Goal: Obtain resource: Download file/media

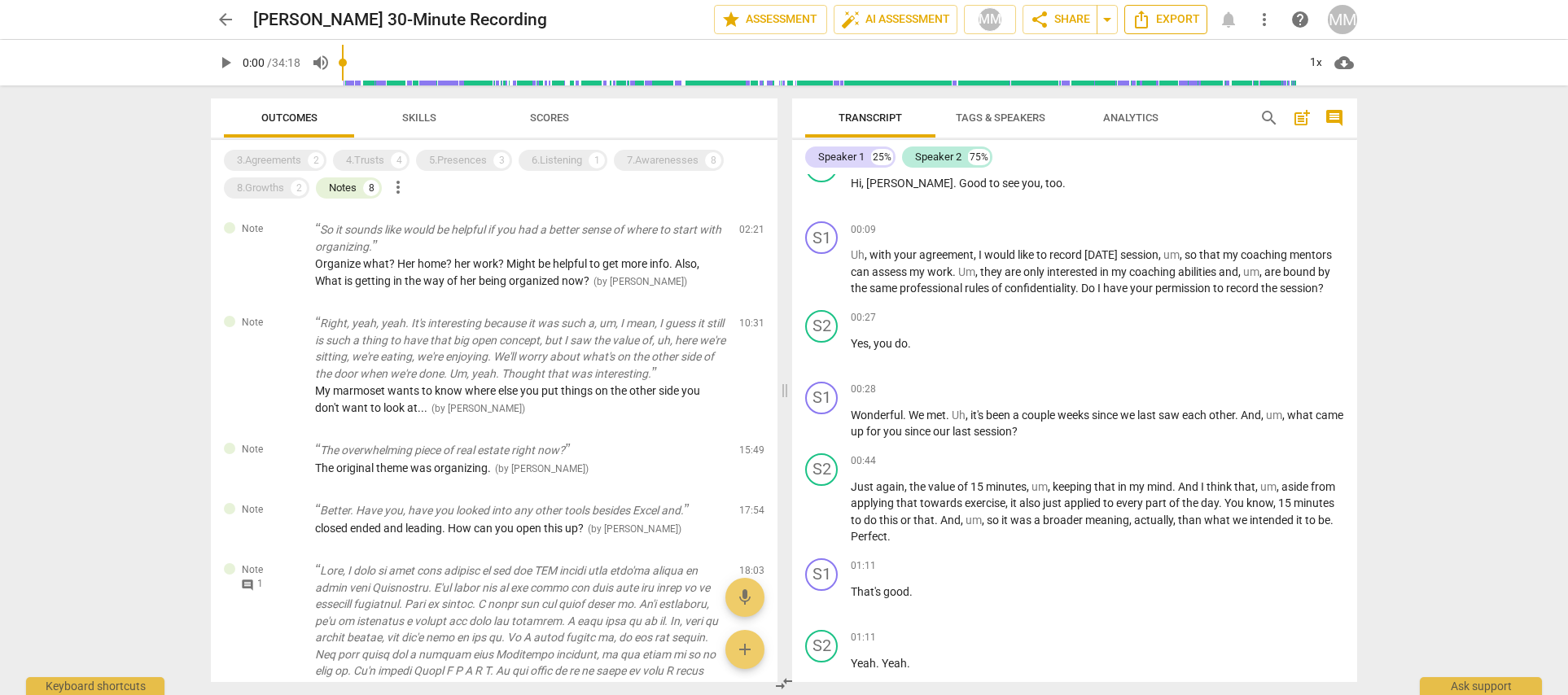
click at [1143, 20] on icon "Export" at bounding box center [1141, 19] width 19 height 19
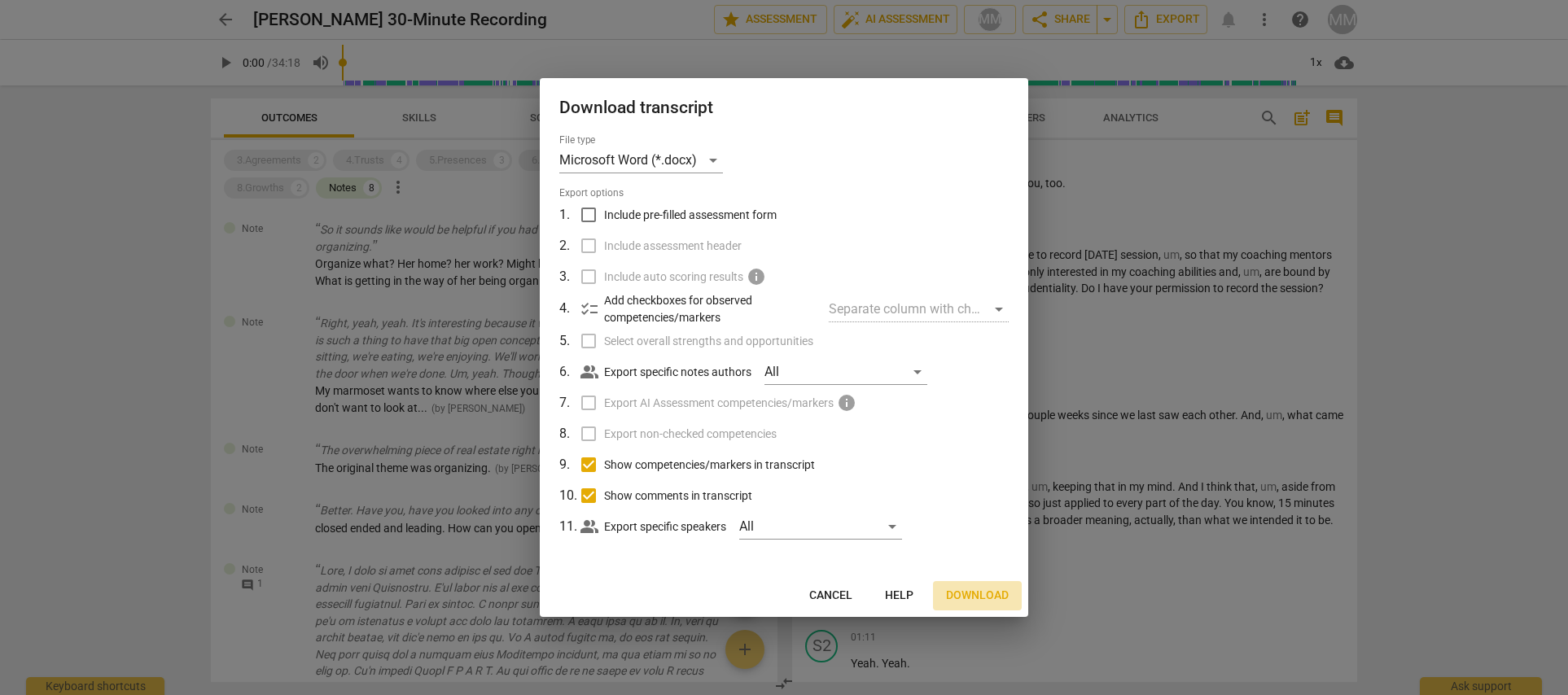
click at [966, 593] on span "Download" at bounding box center [977, 596] width 63 height 16
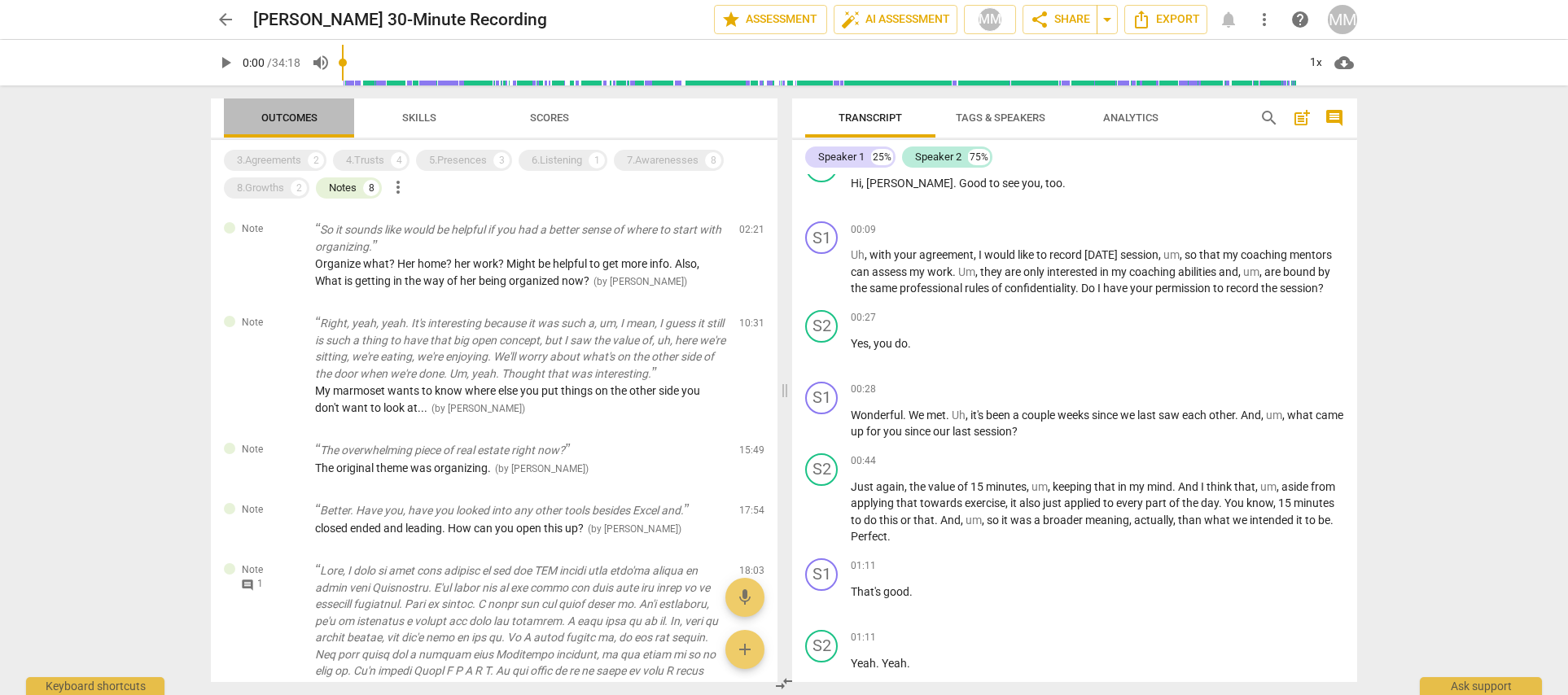
click at [286, 114] on span "Outcomes" at bounding box center [290, 118] width 56 height 13
click at [283, 154] on div "3.Agreements" at bounding box center [268, 160] width 65 height 16
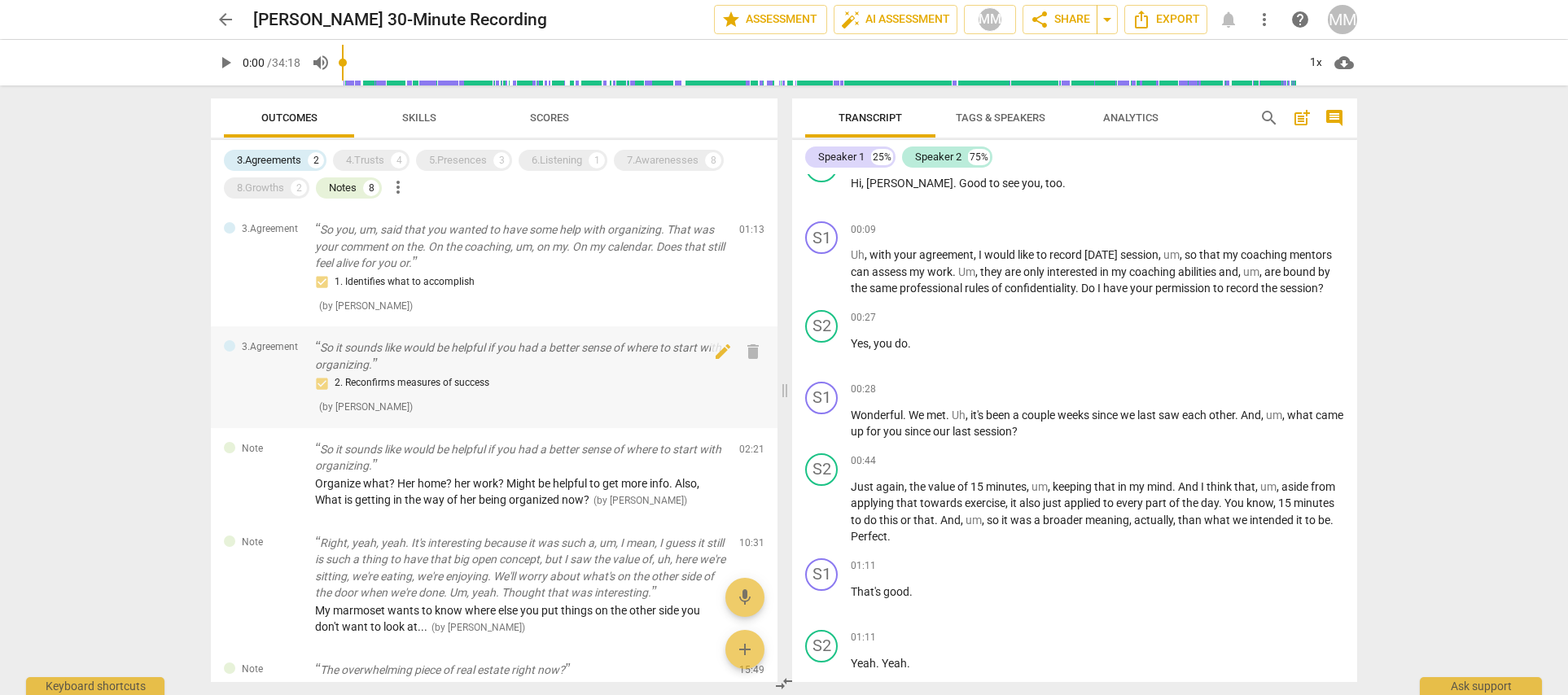
click at [220, 367] on div "3.Agreement So it sounds like would be helpful if you had a better sense of whe…" at bounding box center [493, 376] width 567 height 101
click at [373, 161] on div "4.Trusts" at bounding box center [365, 160] width 39 height 16
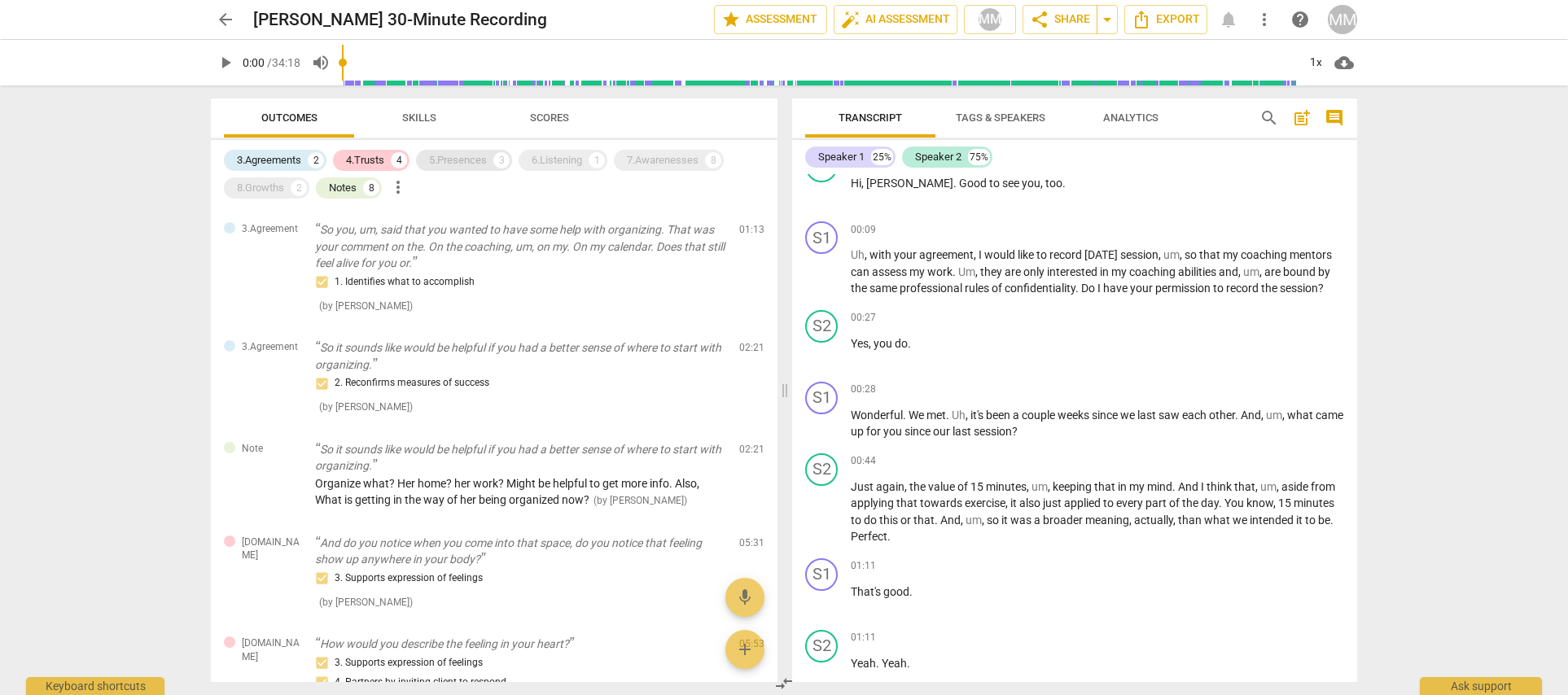
click at [458, 157] on div "5.Presences" at bounding box center [458, 160] width 58 height 16
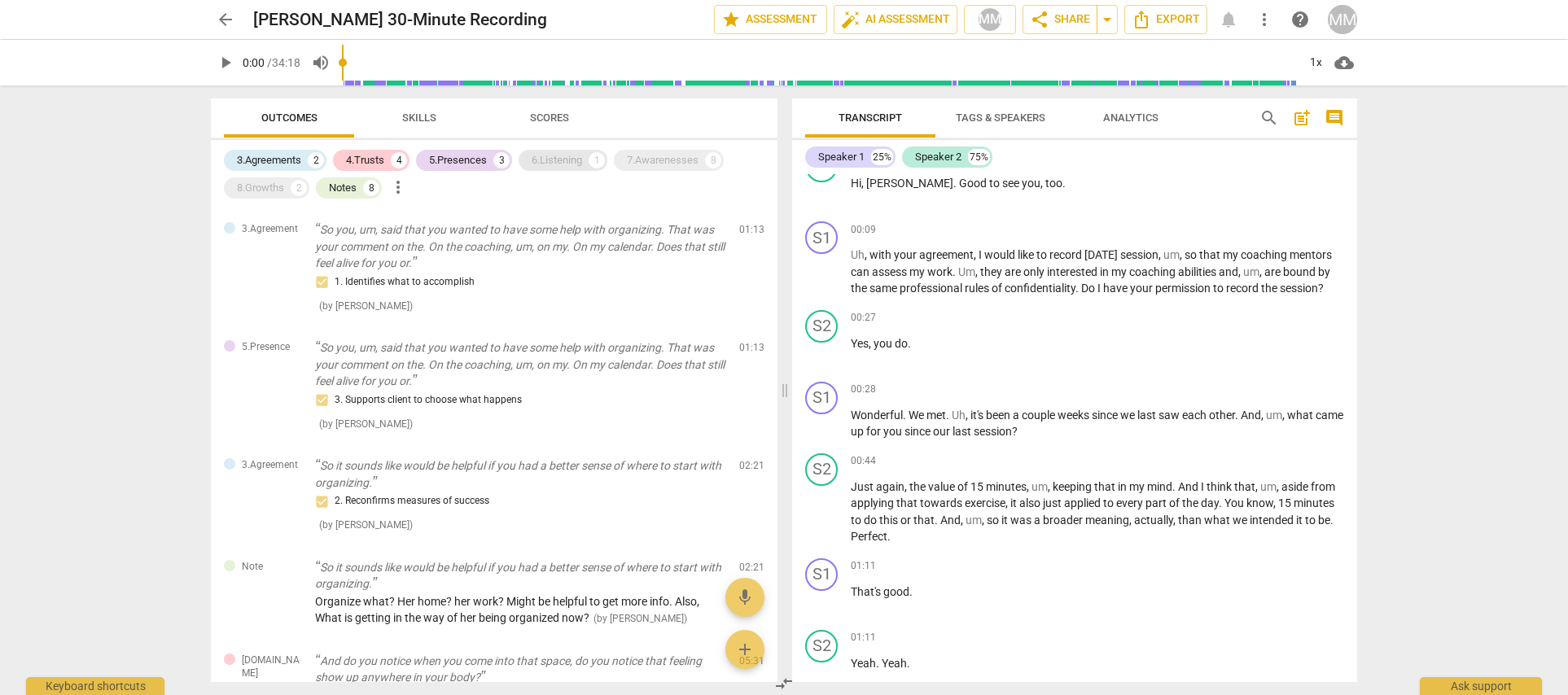
click at [565, 161] on div "6.Listening" at bounding box center [557, 160] width 50 height 16
click at [677, 158] on div "7.Awarenesses" at bounding box center [662, 160] width 71 height 16
click at [267, 186] on div "8.Growths" at bounding box center [260, 187] width 47 height 16
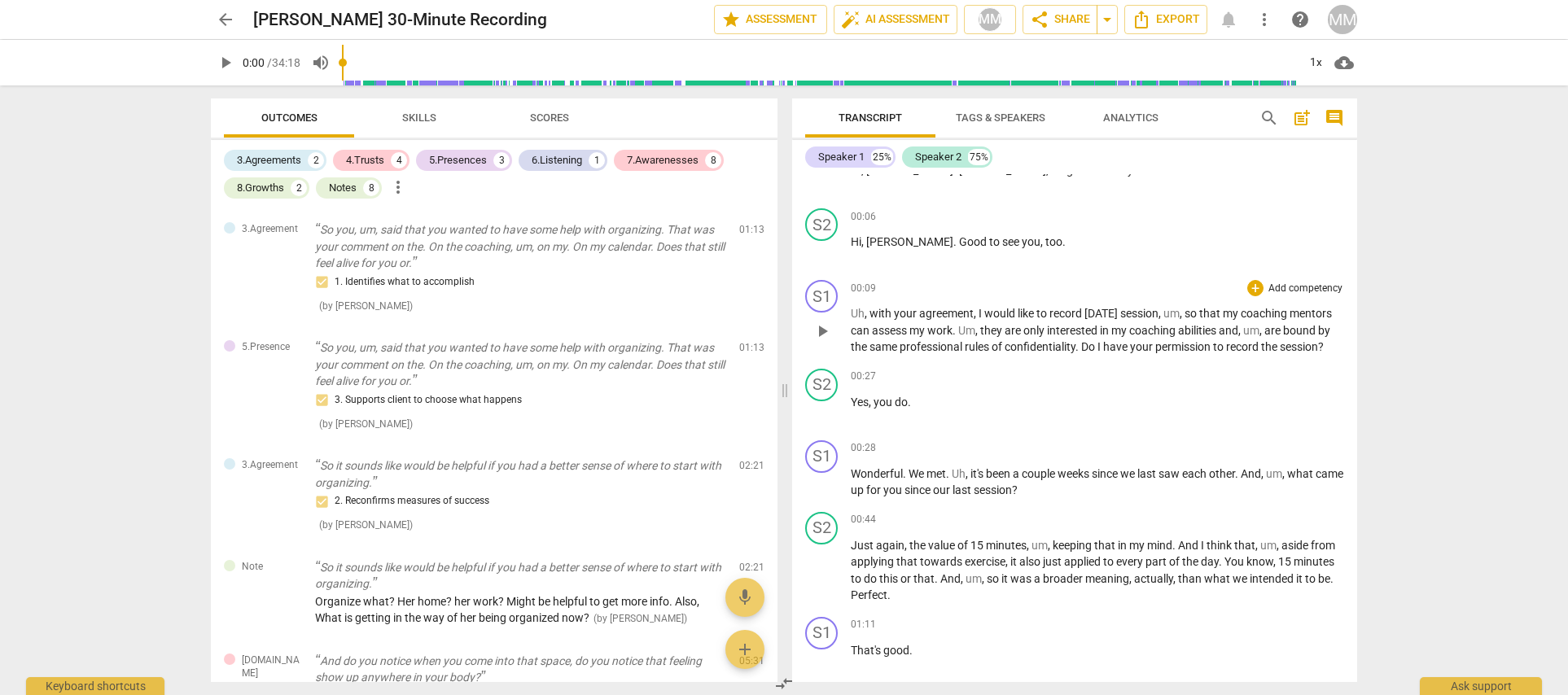
scroll to position [44, 0]
click at [1250, 288] on div "+" at bounding box center [1255, 287] width 16 height 16
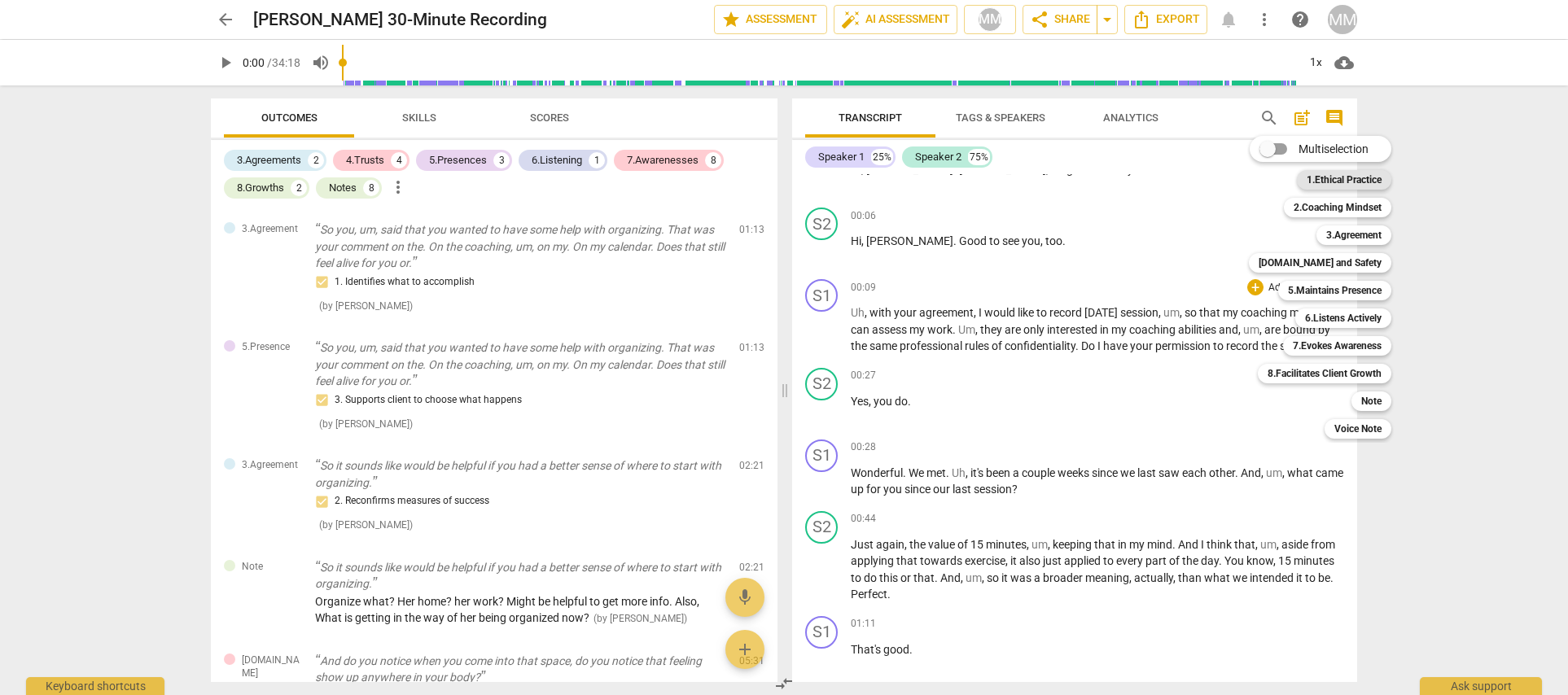
click at [1340, 179] on b "1.Ethical Practice" at bounding box center [1344, 180] width 75 height 19
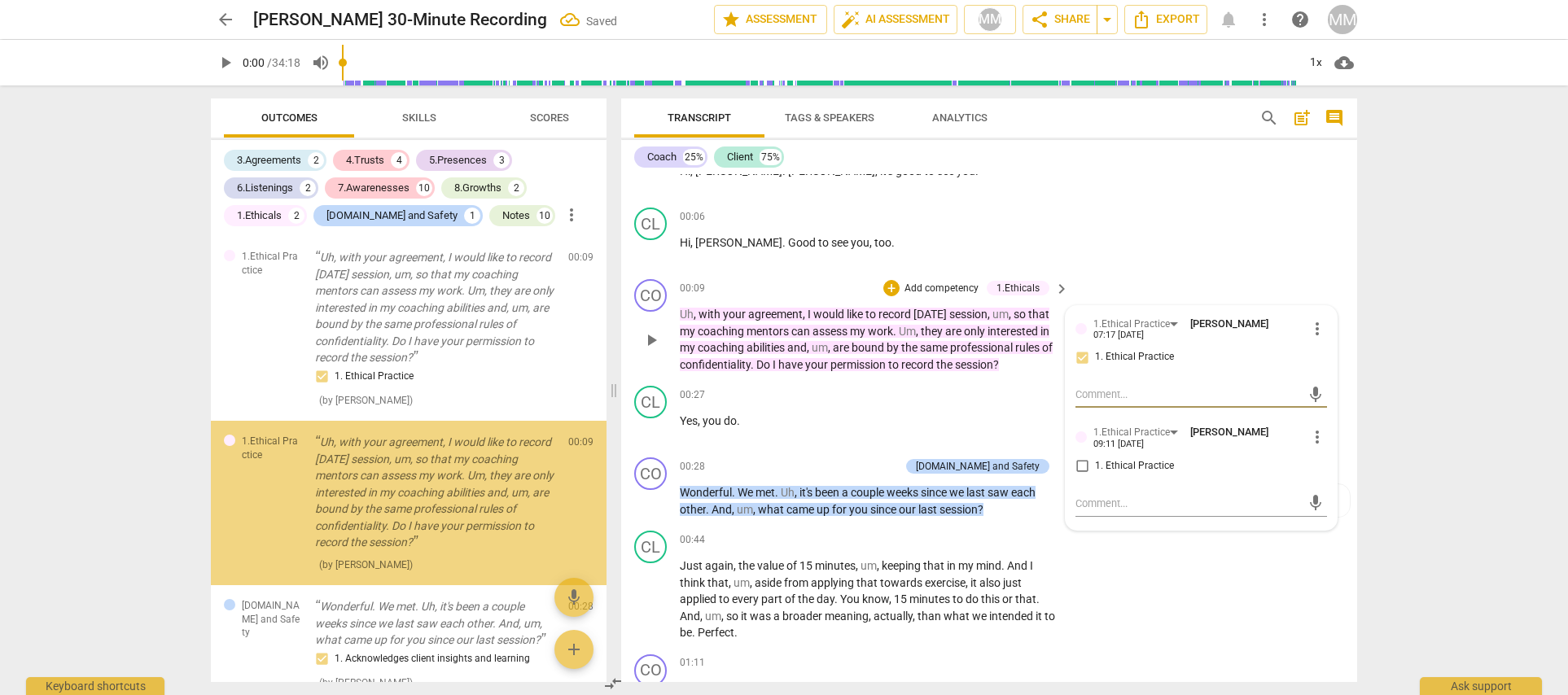
scroll to position [39, 0]
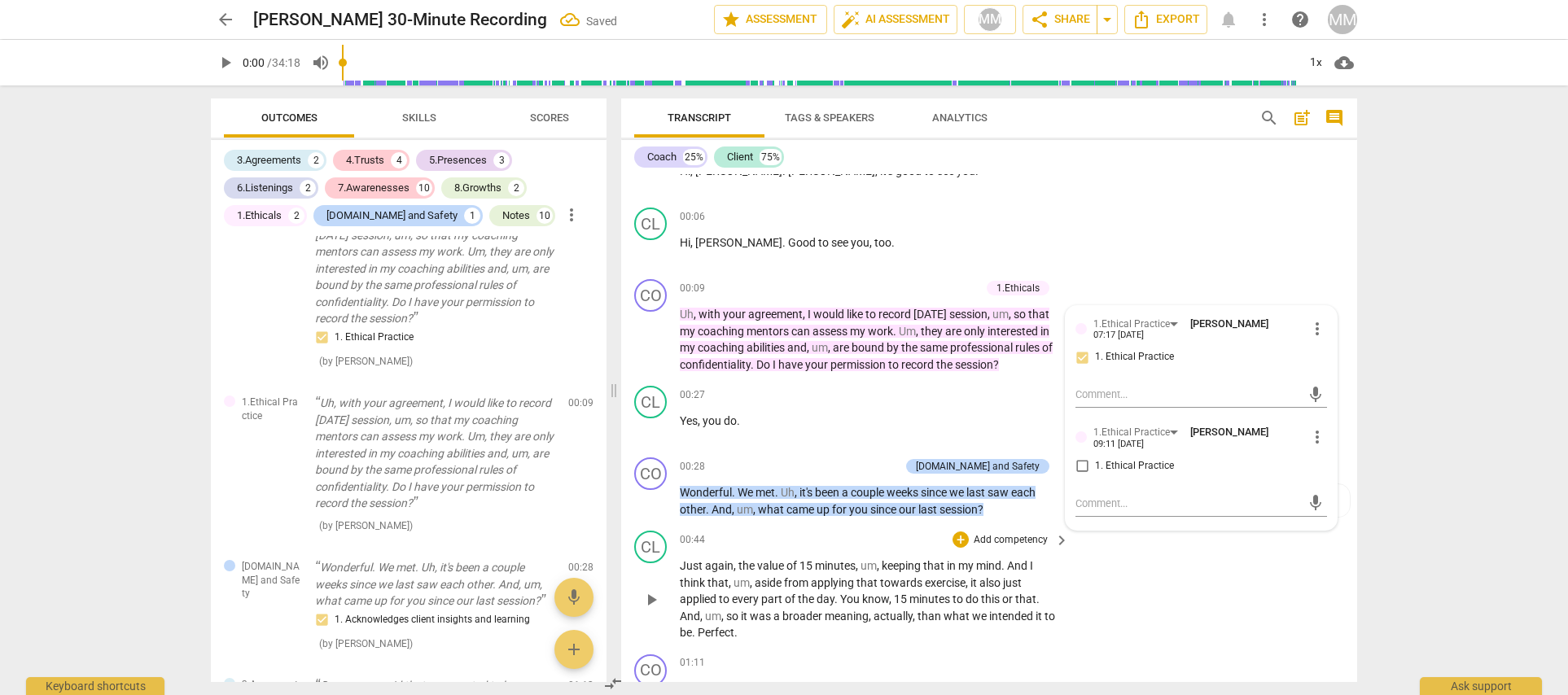
click at [1219, 556] on div "CL play_arrow pause 00:44 + Add competency keyboard_arrow_right Just again , th…" at bounding box center [989, 586] width 736 height 124
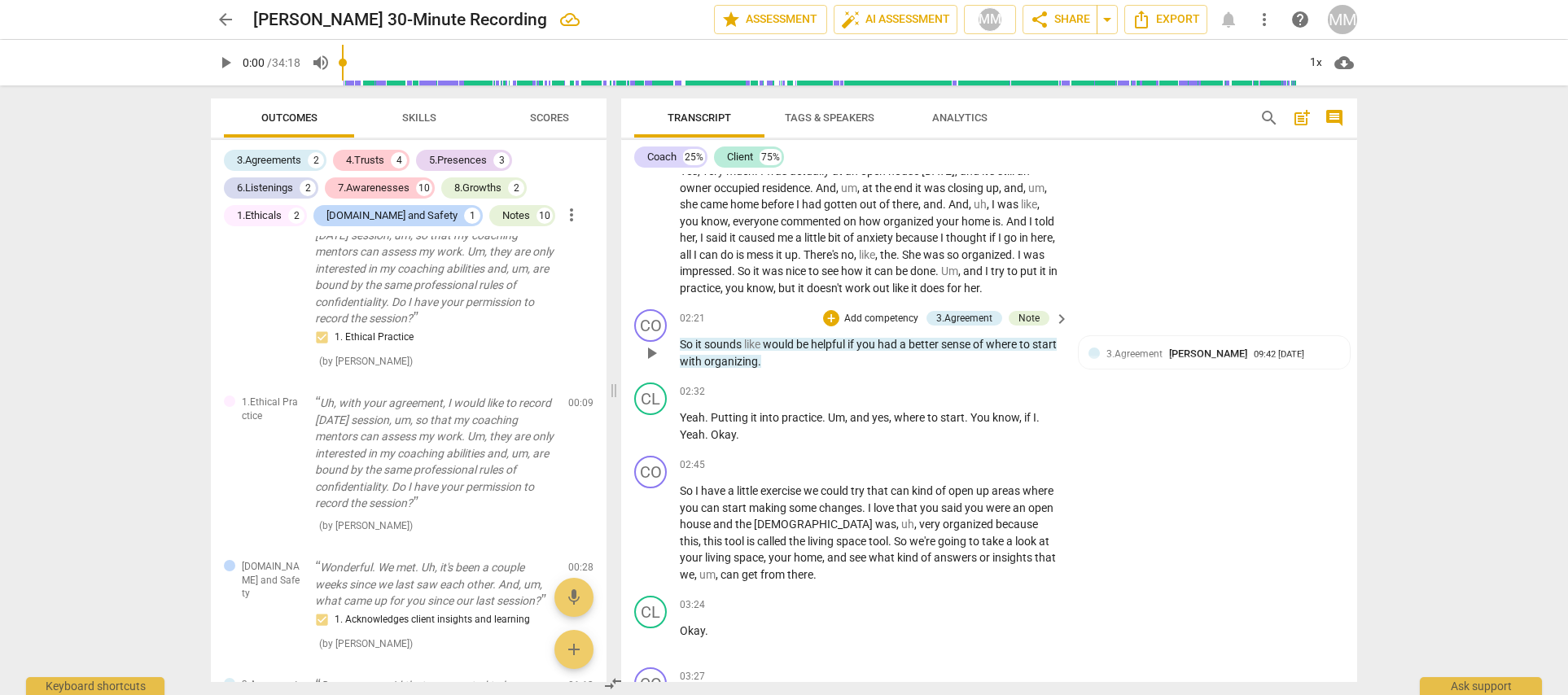
scroll to position [822, 0]
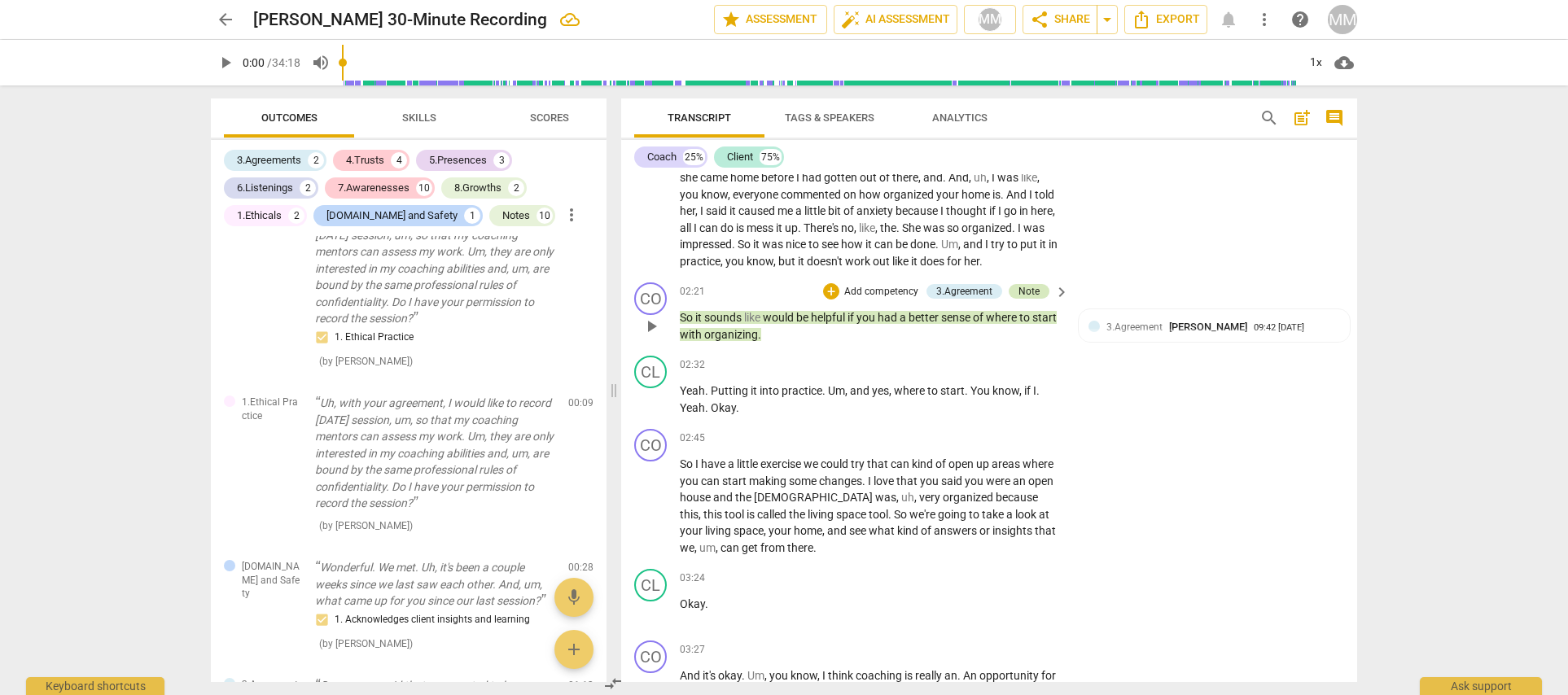
click at [1026, 284] on div "Note" at bounding box center [1029, 291] width 21 height 14
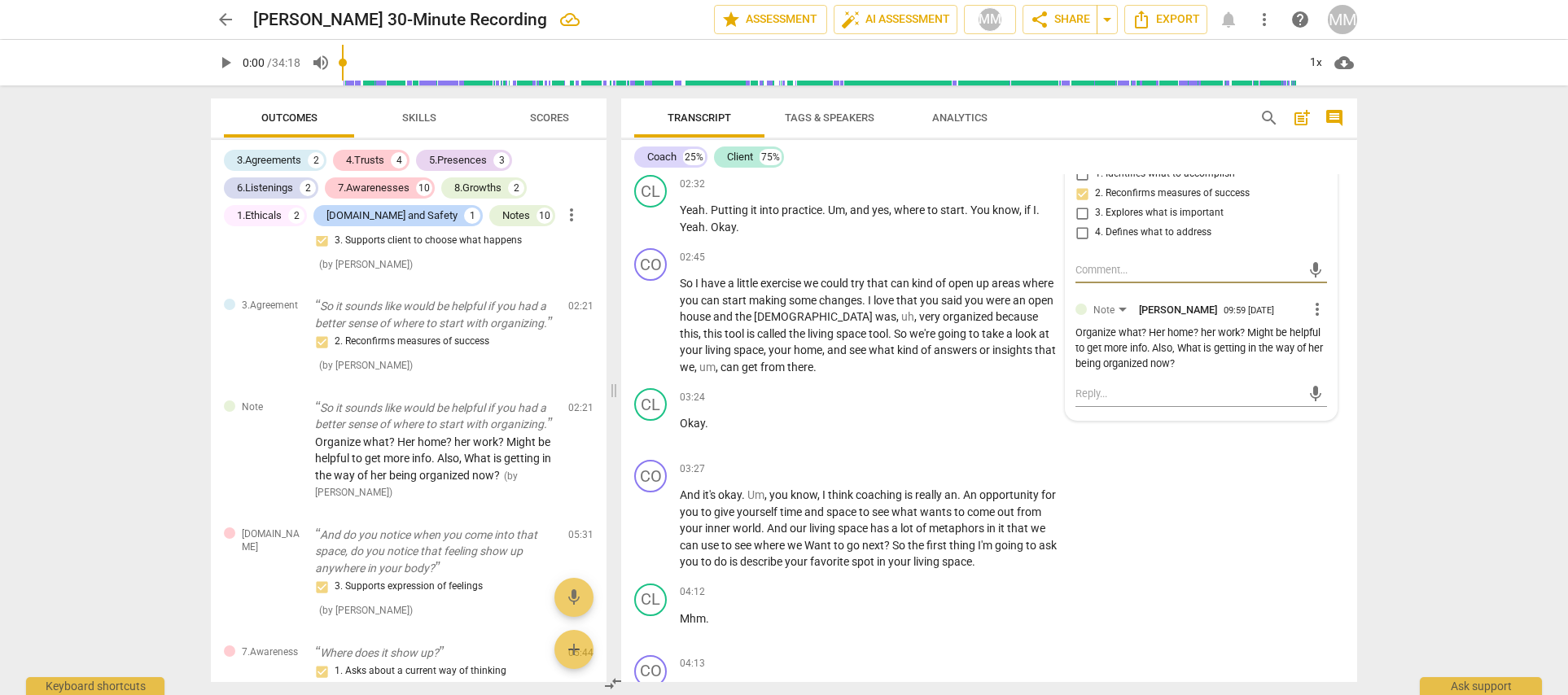
scroll to position [1003, 0]
click at [1244, 490] on div "CO play_arrow pause 03:27 + Add competency keyboard_arrow_right And it's okay .…" at bounding box center [989, 515] width 736 height 124
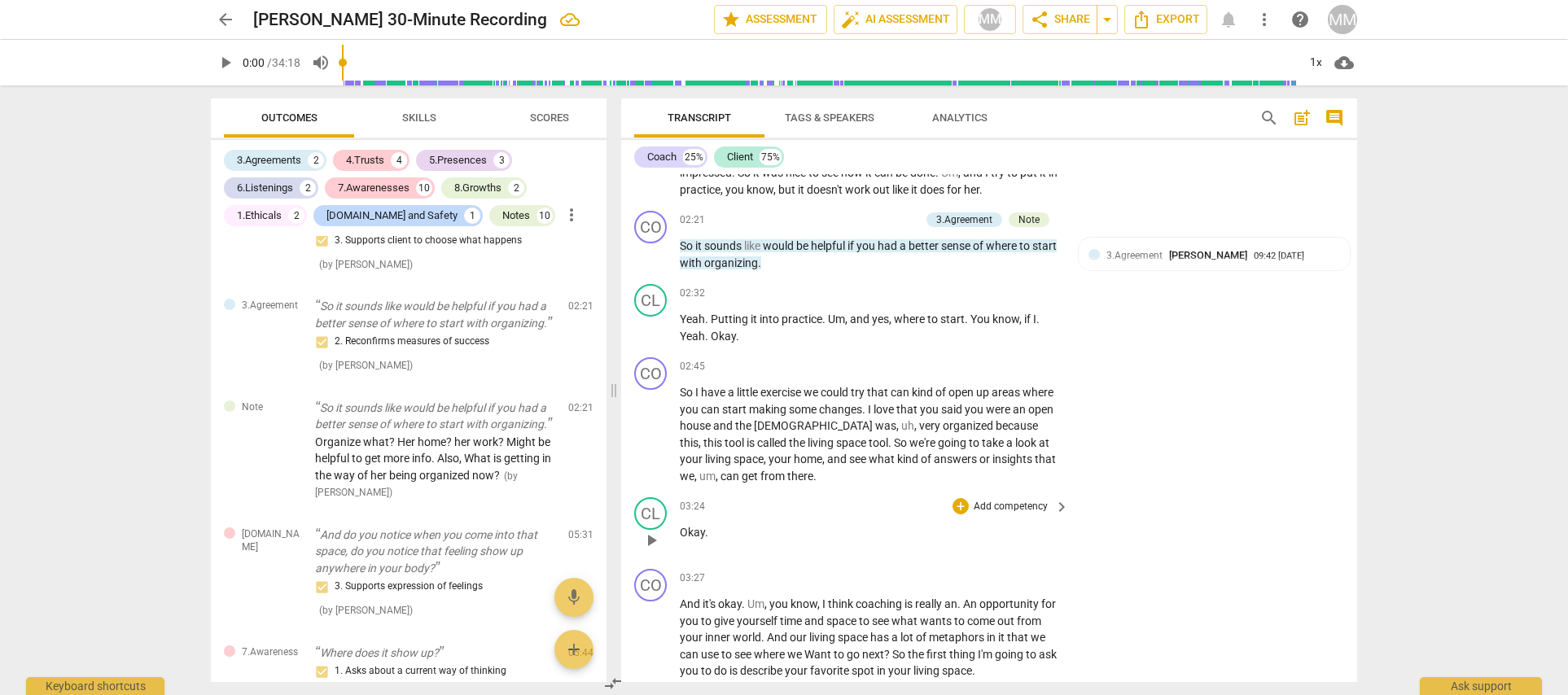
scroll to position [895, 0]
click at [958, 357] on div "+" at bounding box center [960, 365] width 16 height 16
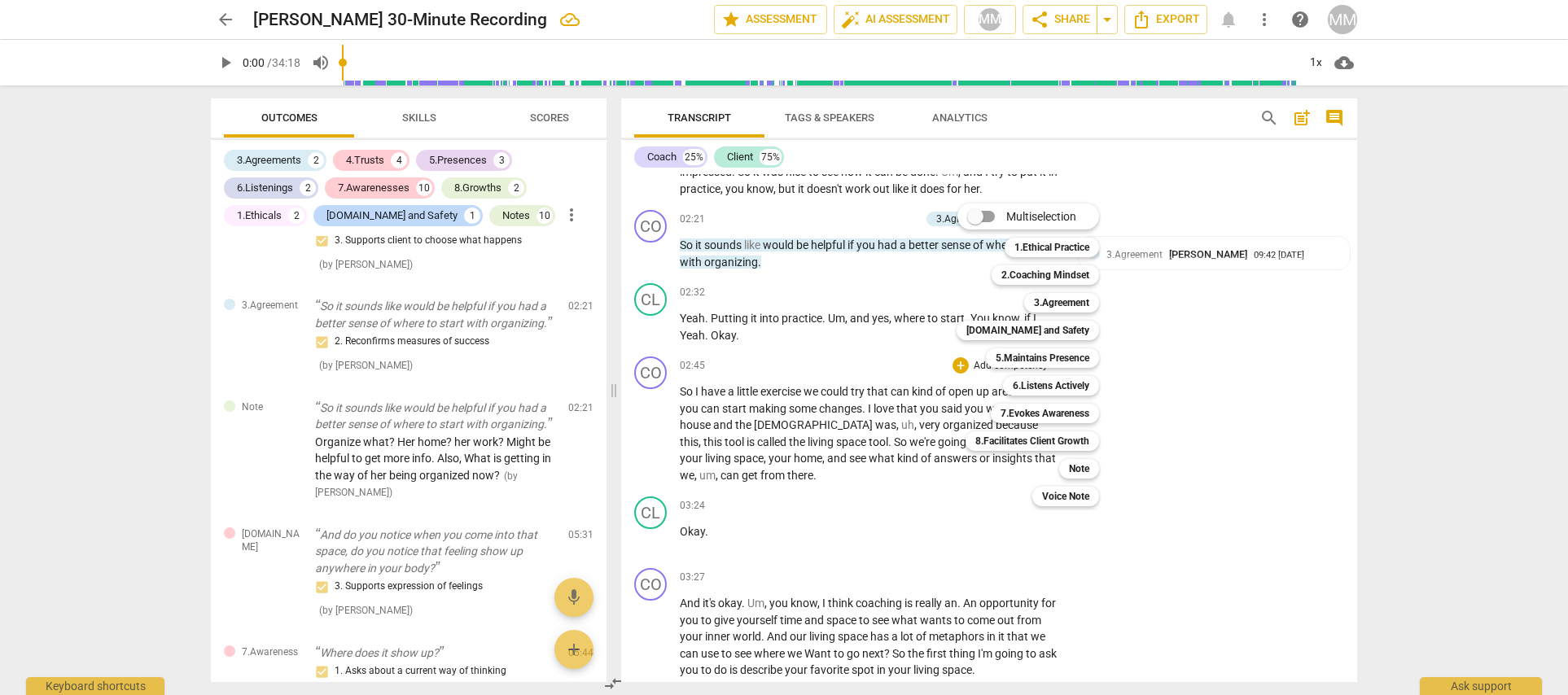
click at [1140, 373] on div at bounding box center [784, 348] width 1568 height 695
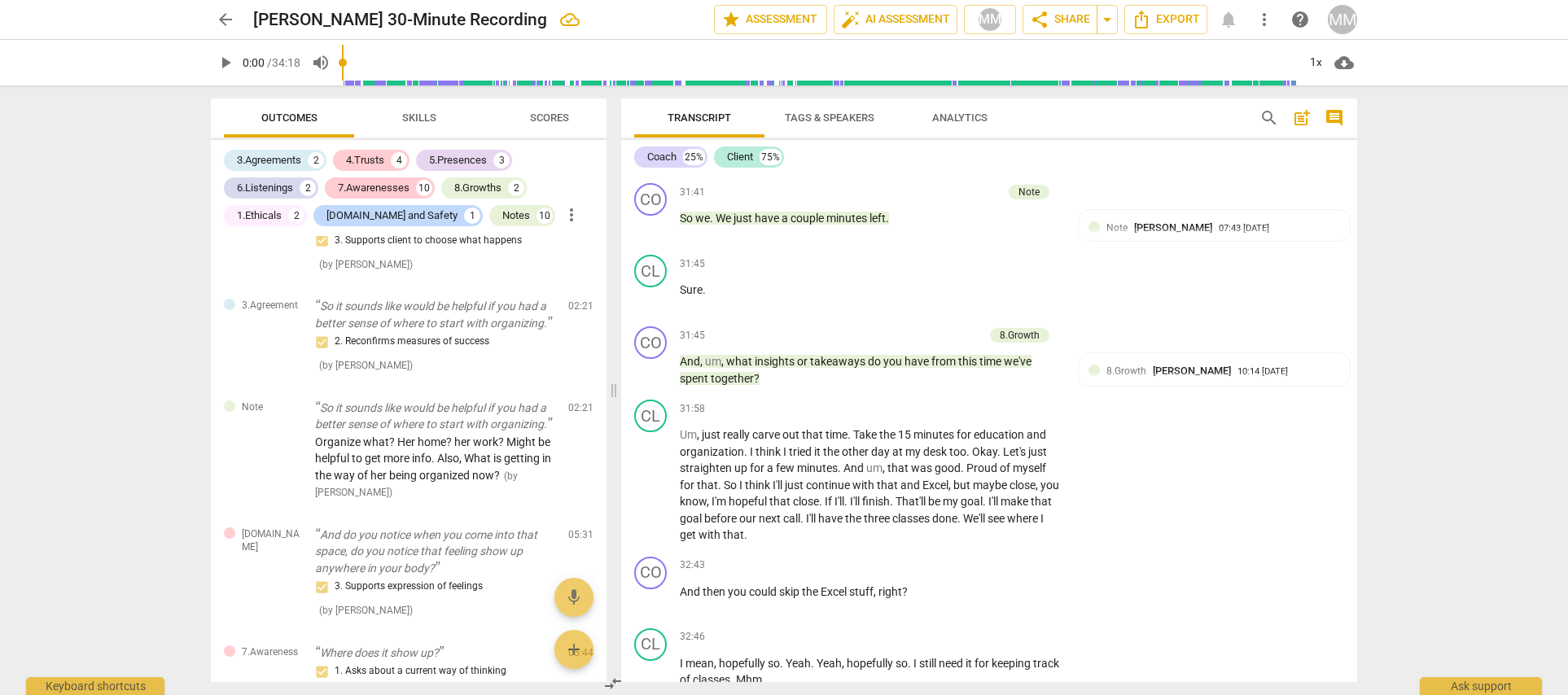
scroll to position [10096, 0]
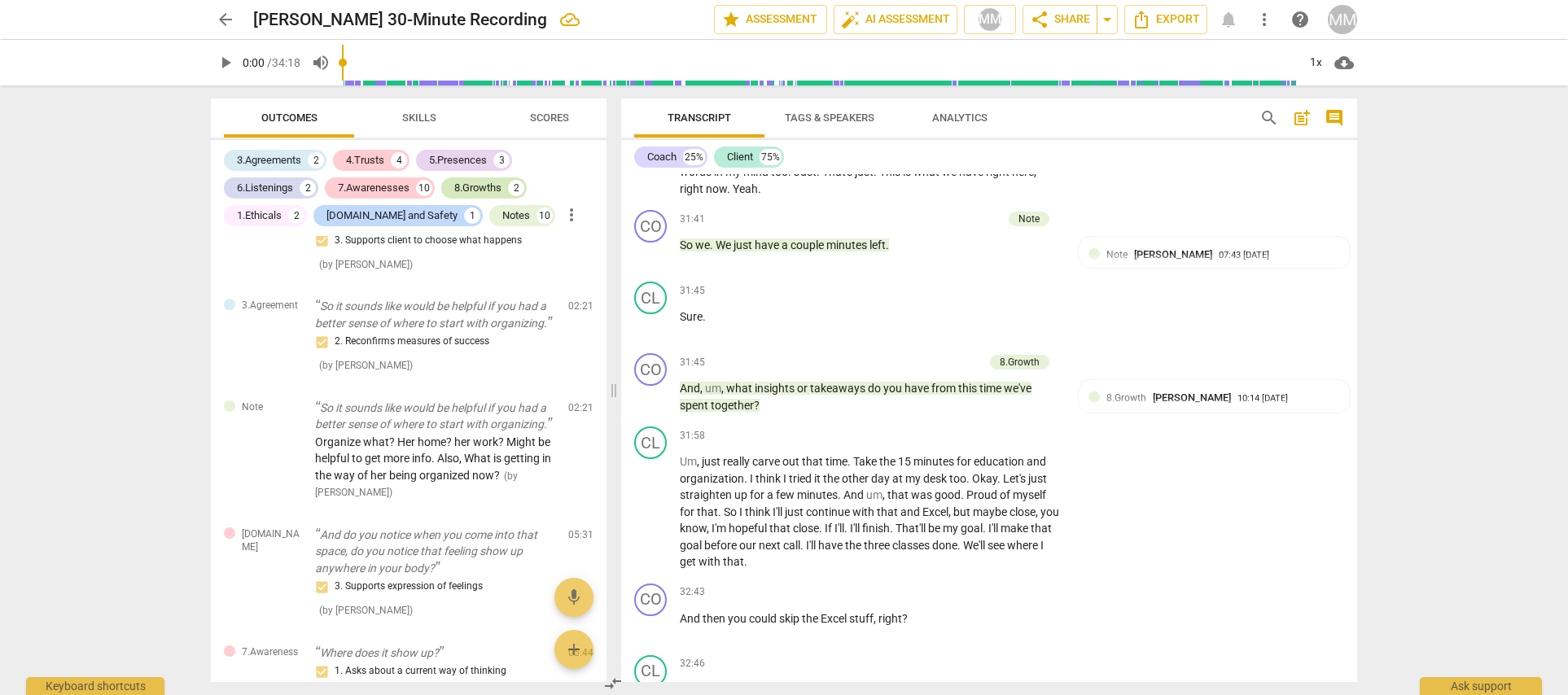
click at [475, 184] on div "8.Growths" at bounding box center [477, 187] width 47 height 16
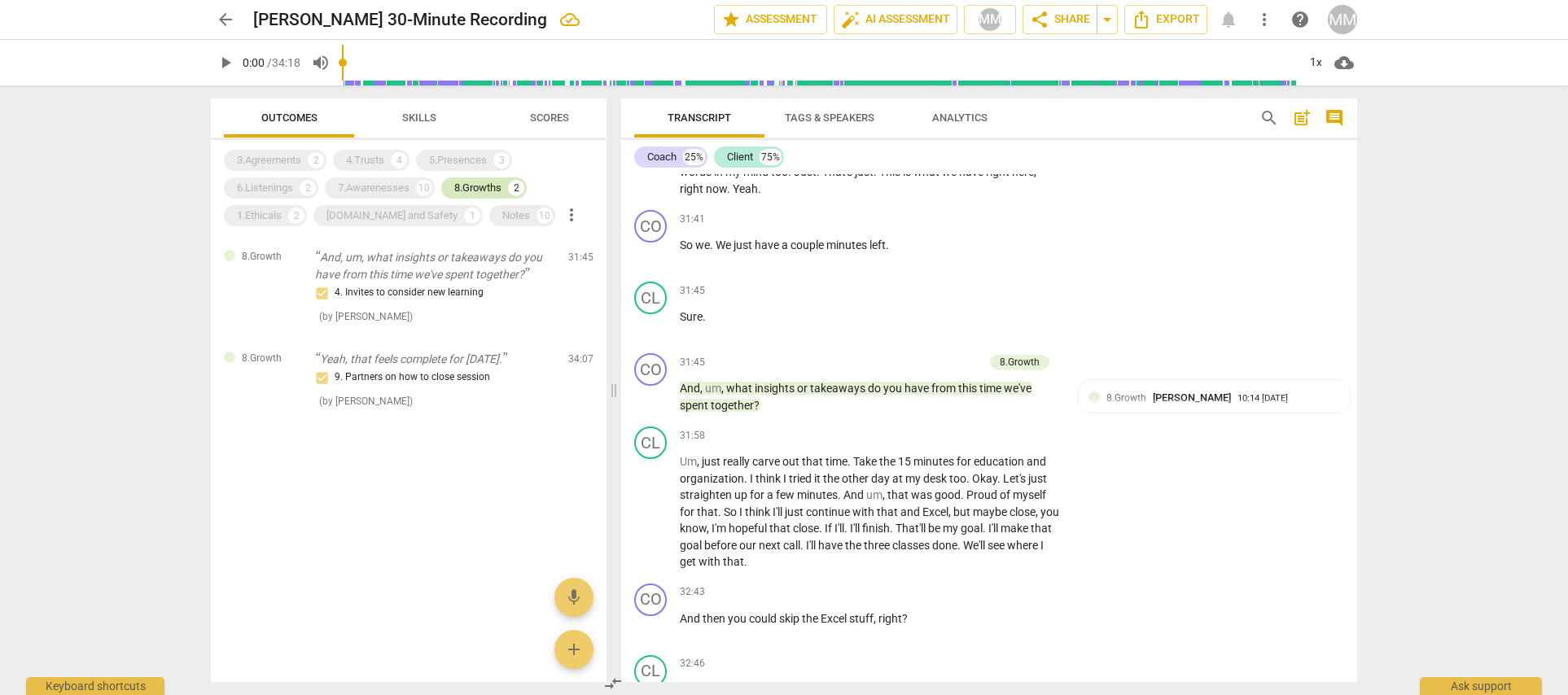
scroll to position [0, 0]
click at [418, 113] on span "Skills" at bounding box center [418, 118] width 34 height 13
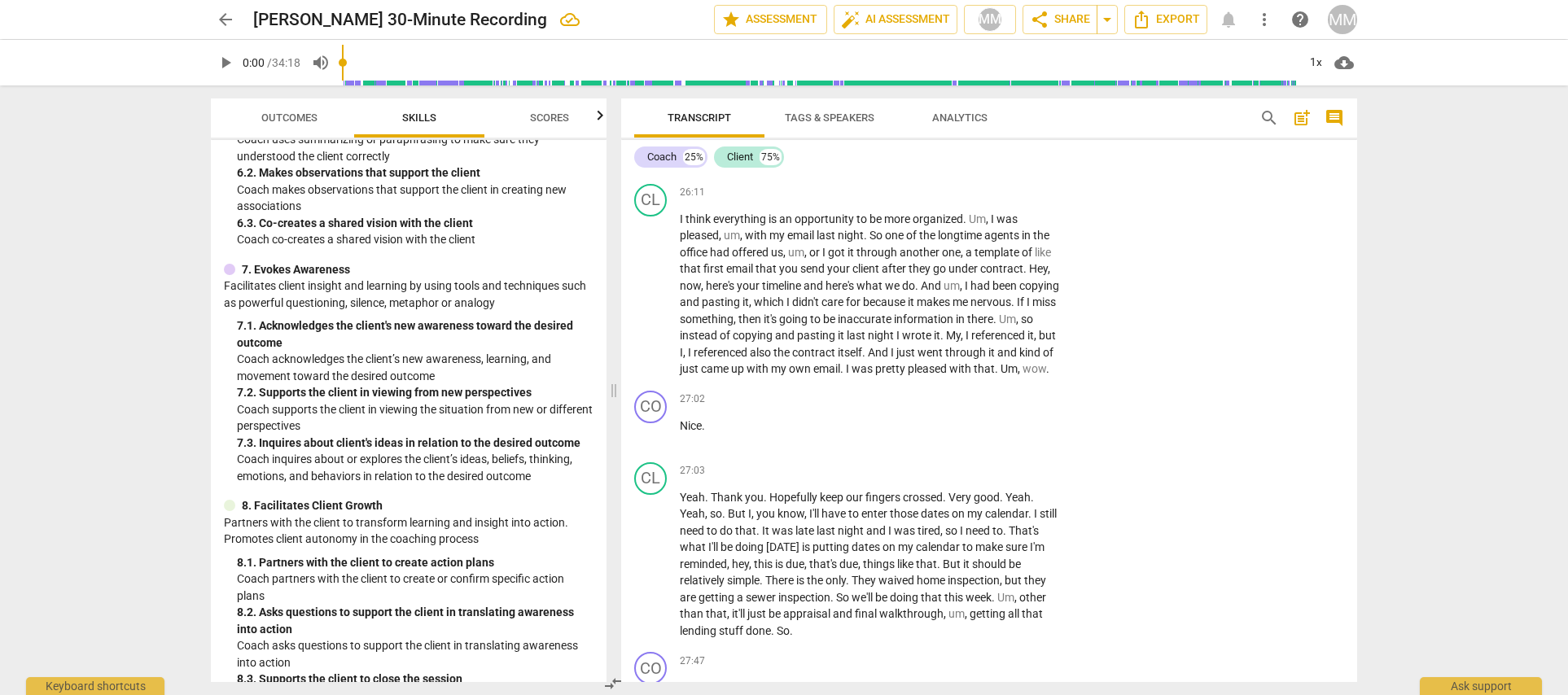
scroll to position [8159, 0]
